Goal: Task Accomplishment & Management: Use online tool/utility

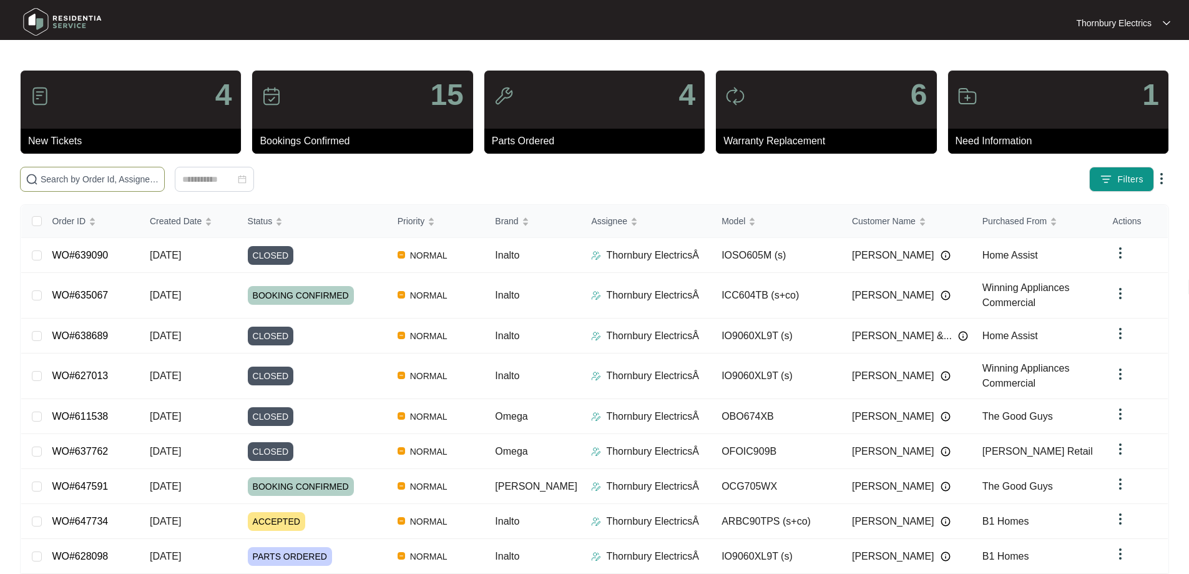
click at [165, 170] on span at bounding box center [92, 179] width 145 height 25
paste input "647591"
type input "647591"
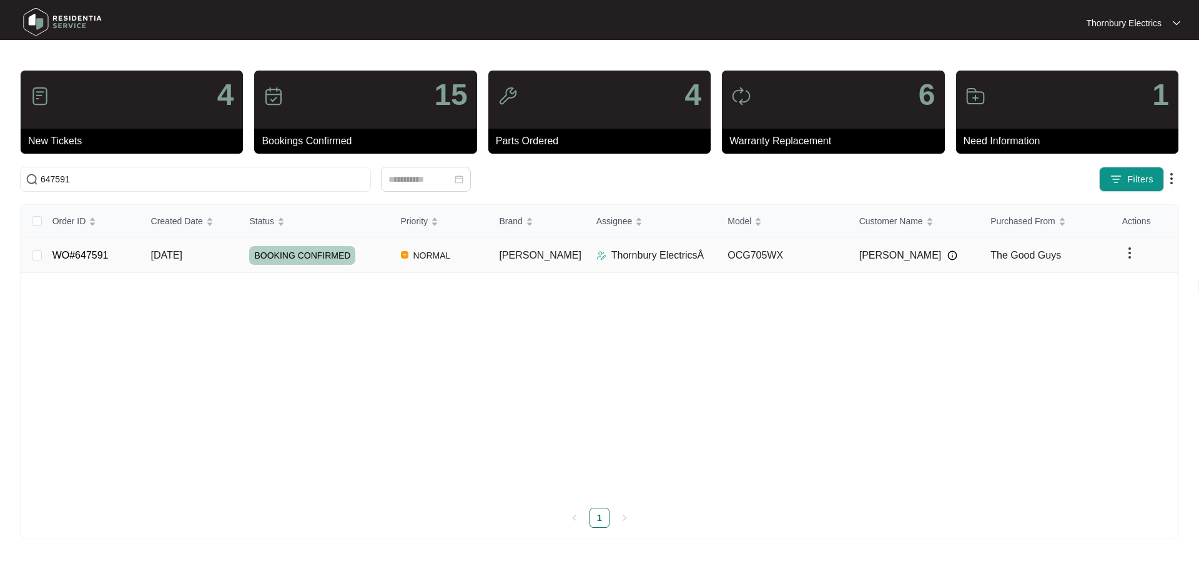
click at [295, 255] on span "BOOKING CONFIRMED" at bounding box center [302, 255] width 106 height 19
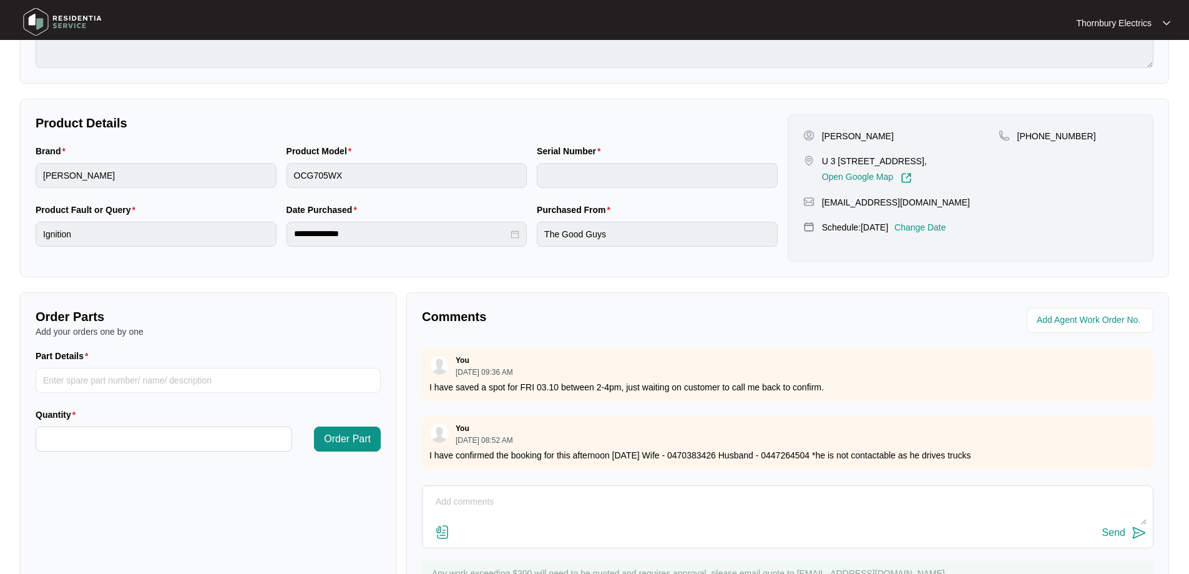
scroll to position [255, 0]
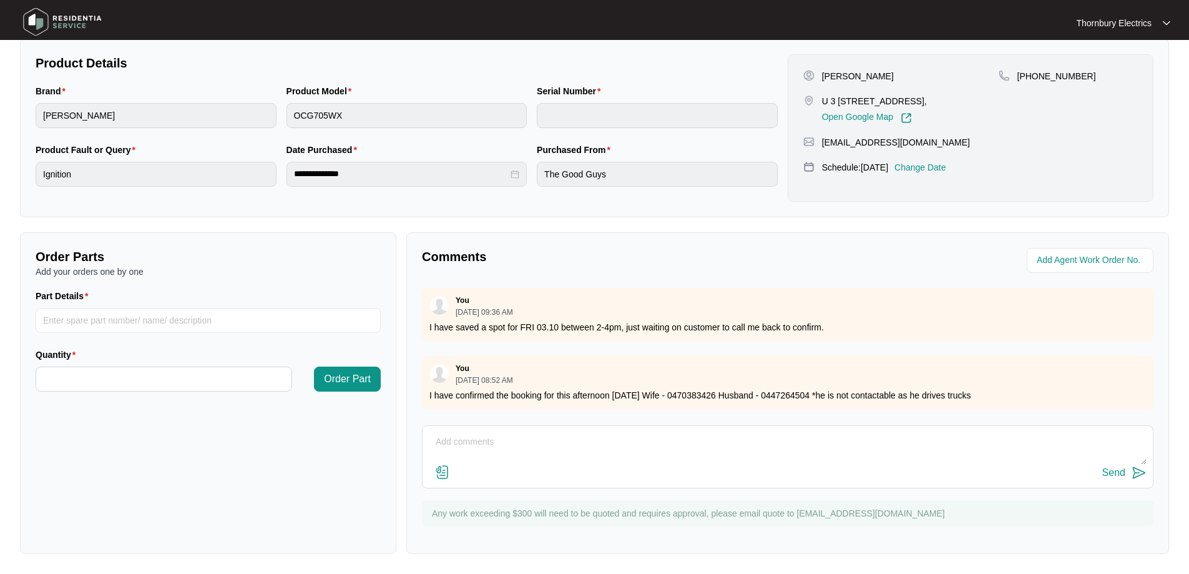
click at [505, 434] on textarea at bounding box center [788, 448] width 718 height 32
paste textarea "Changed over omega gas cooktop Leak tested and no leaks found All burners ignit…"
drag, startPoint x: 483, startPoint y: 438, endPoint x: 501, endPoint y: 451, distance: 22.4
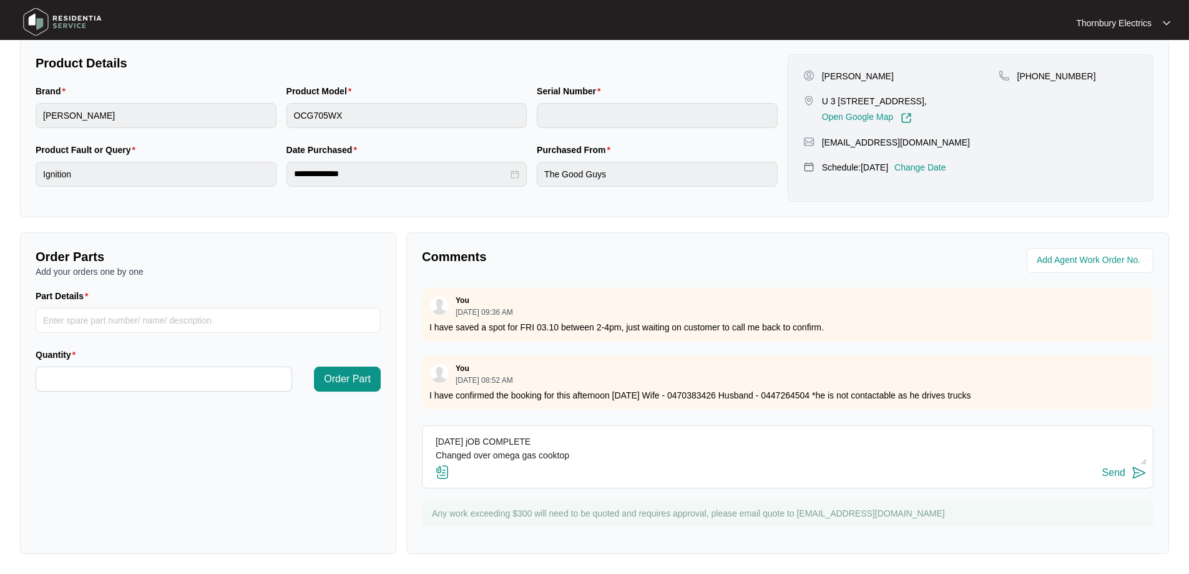
click at [483, 438] on textarea "[DATE] jOB COMPLETE Changed over omega gas cooktop Leak tested and no leaks fou…" at bounding box center [788, 448] width 718 height 32
click at [623, 453] on textarea "[DATE] JOB COMPLETE Changed over omega gas cooktop Leak tested and no leaks fou…" at bounding box center [788, 448] width 718 height 32
paste textarea "OLD OMEGA 70cm Gas Cooktop OCG705WX / 966481824100152 NEW OMEGA 70cm Gas Cookto…"
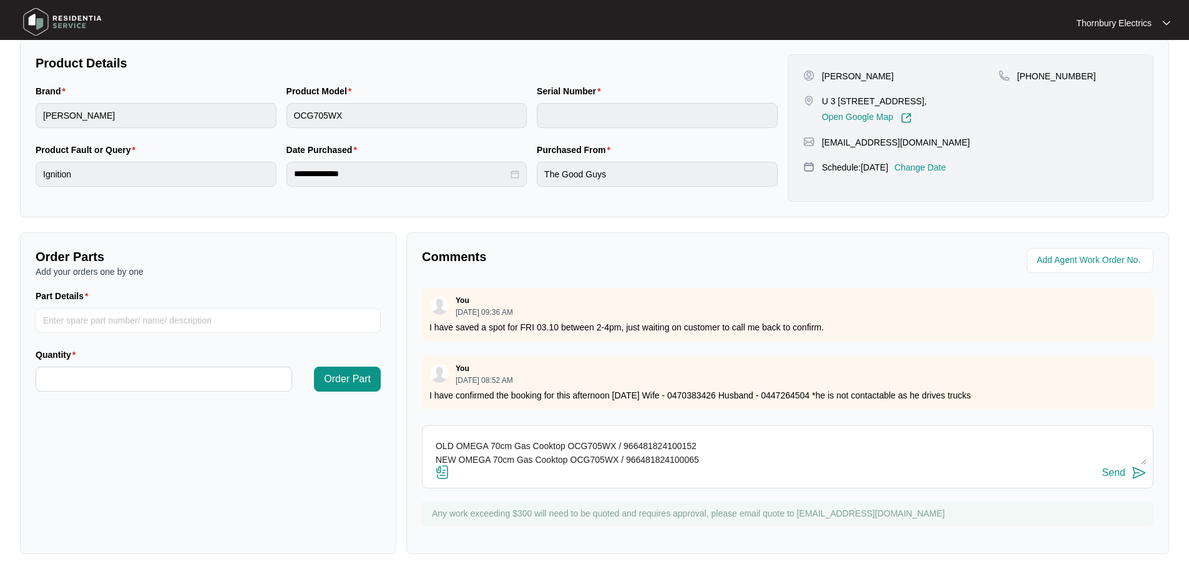
type textarea "[DATE] JOB COMPLETE Changed over omega gas cooktop Leak tested and no leaks fou…"
click at [1116, 475] on div "Send" at bounding box center [1113, 472] width 23 height 11
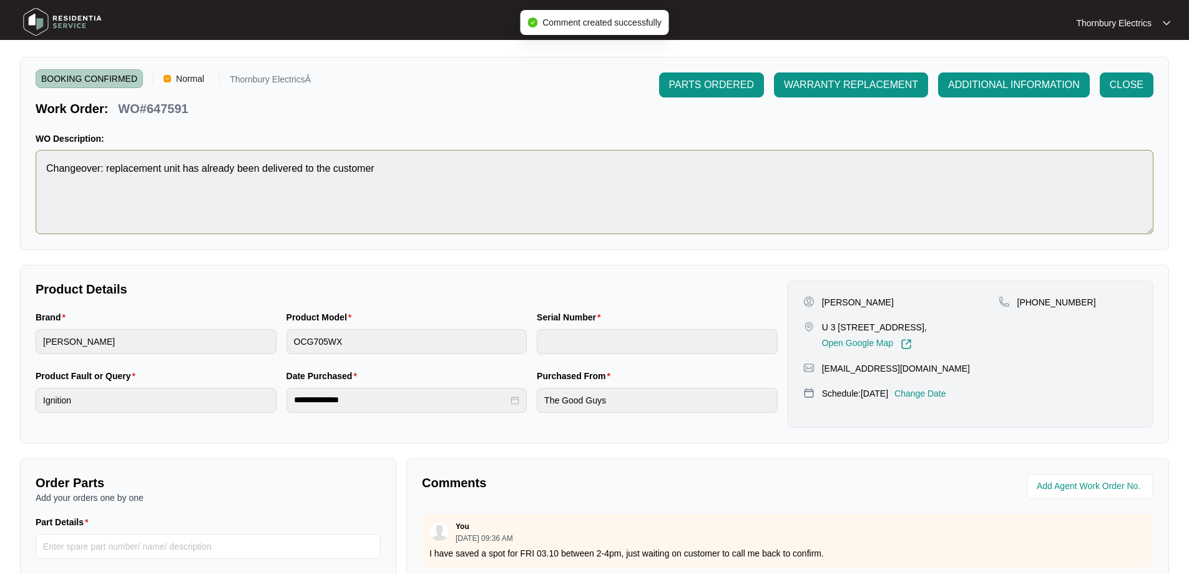
scroll to position [0, 0]
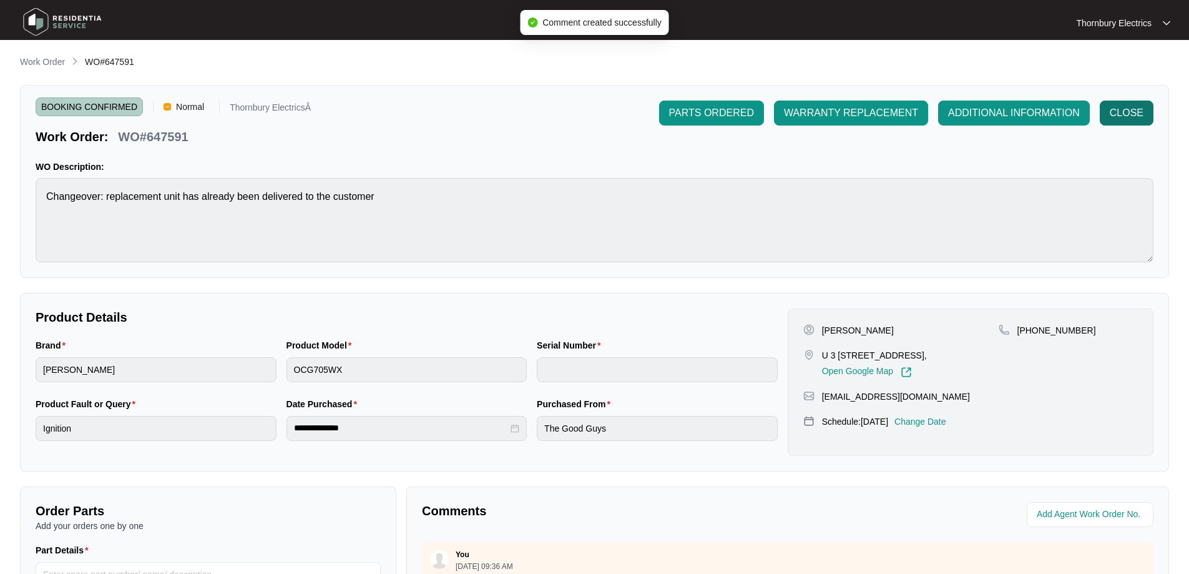
click at [1125, 115] on span "CLOSE" at bounding box center [1127, 113] width 34 height 15
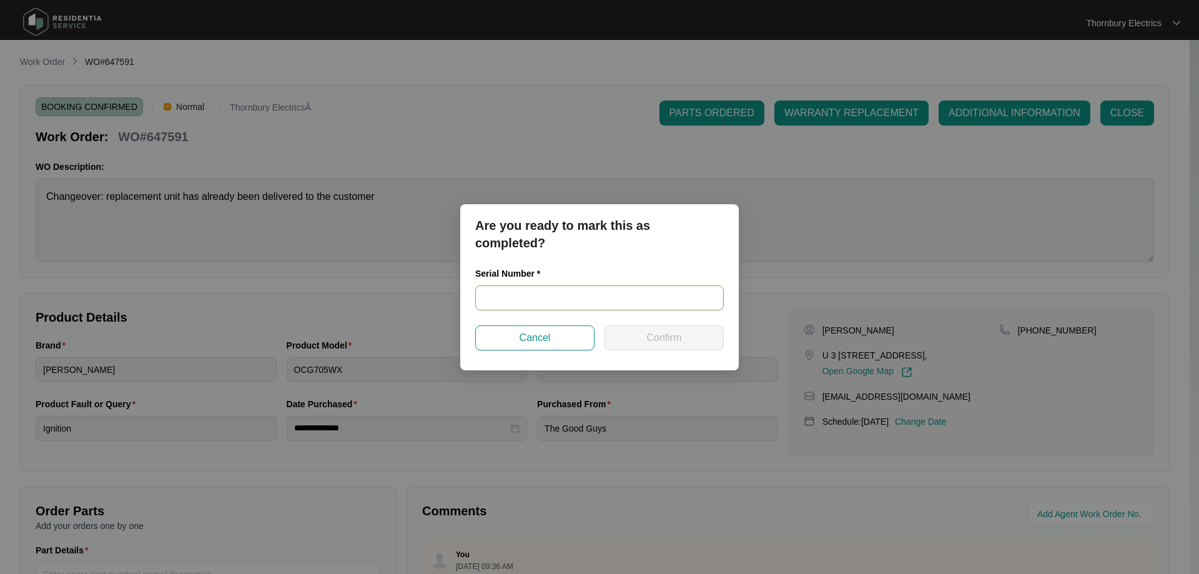
click at [550, 296] on input "text" at bounding box center [599, 297] width 248 height 25
paste input "966481824100065"
type input "966481824100065"
click at [653, 340] on span "Confirm" at bounding box center [663, 337] width 35 height 15
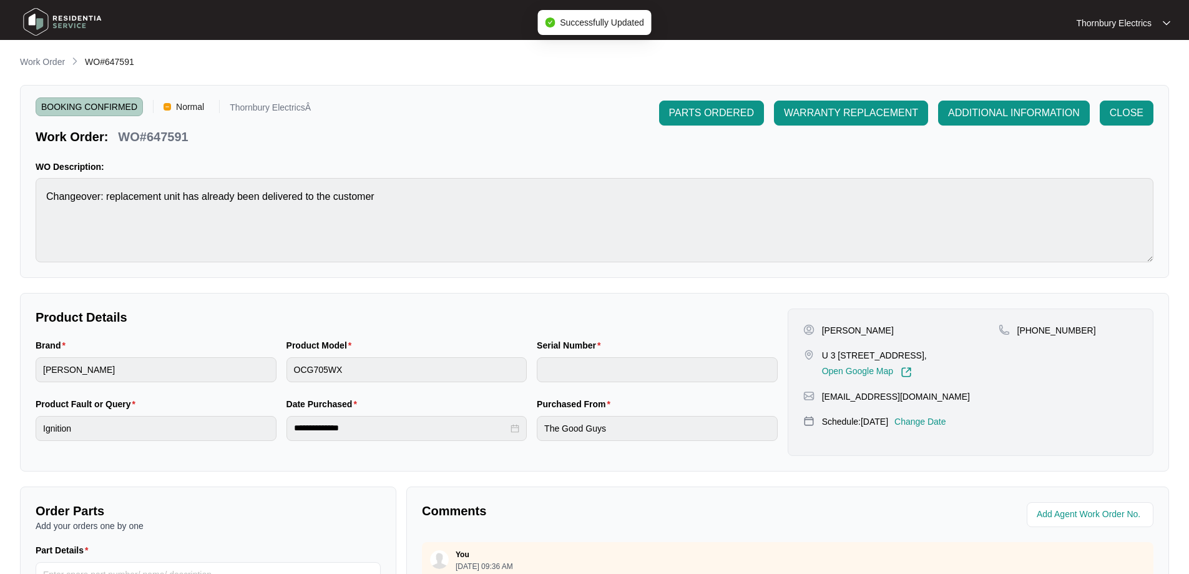
type input "966481824100065"
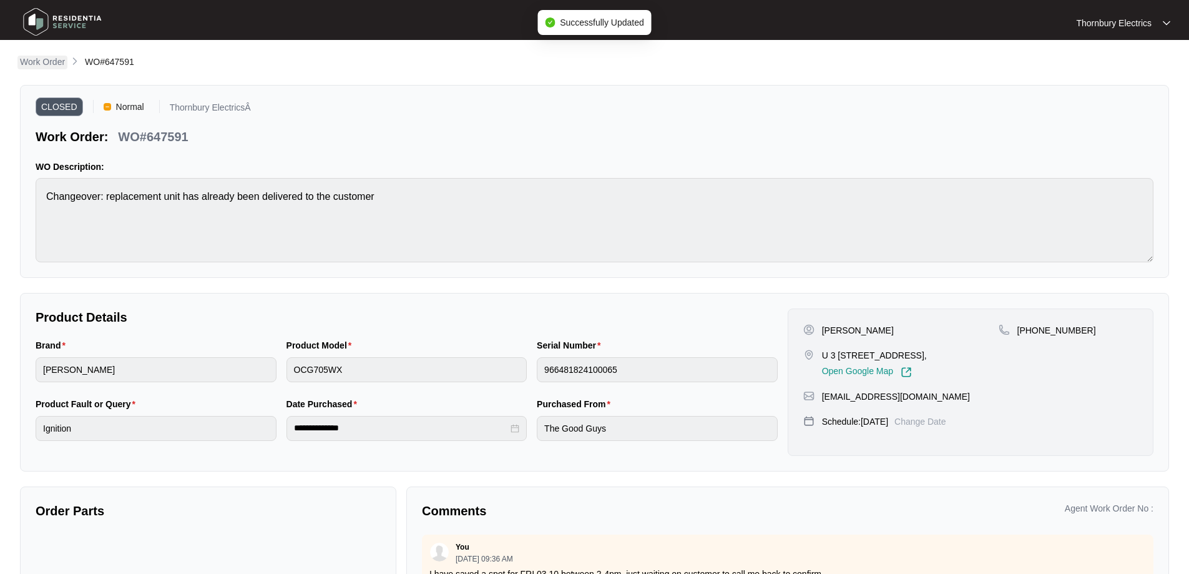
click at [44, 62] on p "Work Order" at bounding box center [42, 62] width 45 height 12
